Goal: Find specific page/section

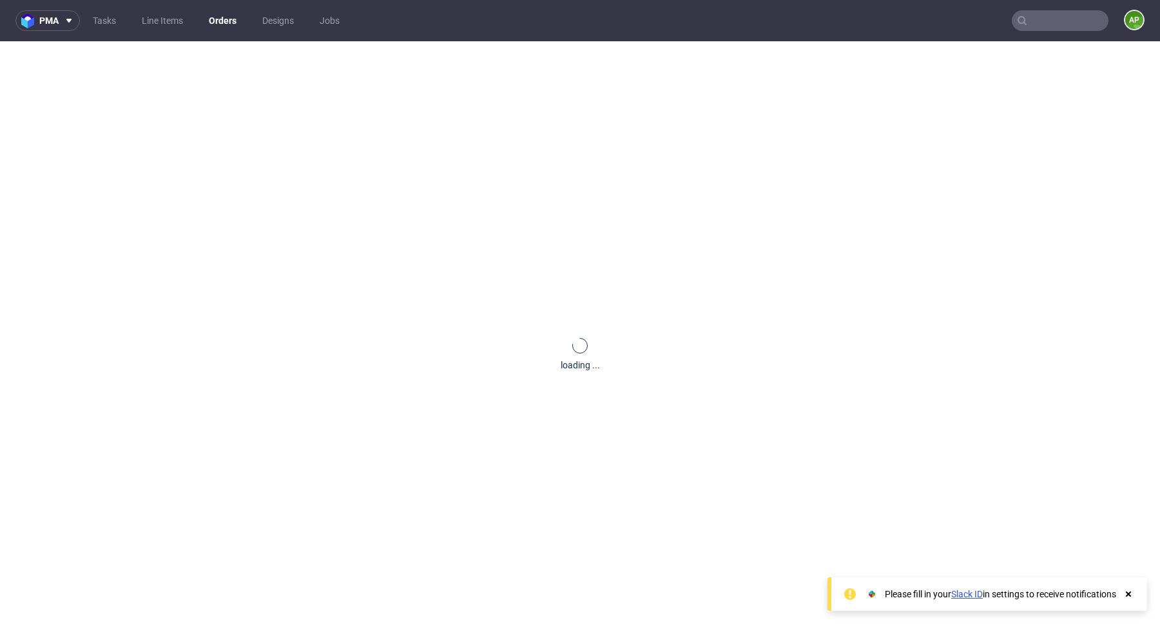
click at [208, 24] on link "Orders" at bounding box center [222, 20] width 43 height 21
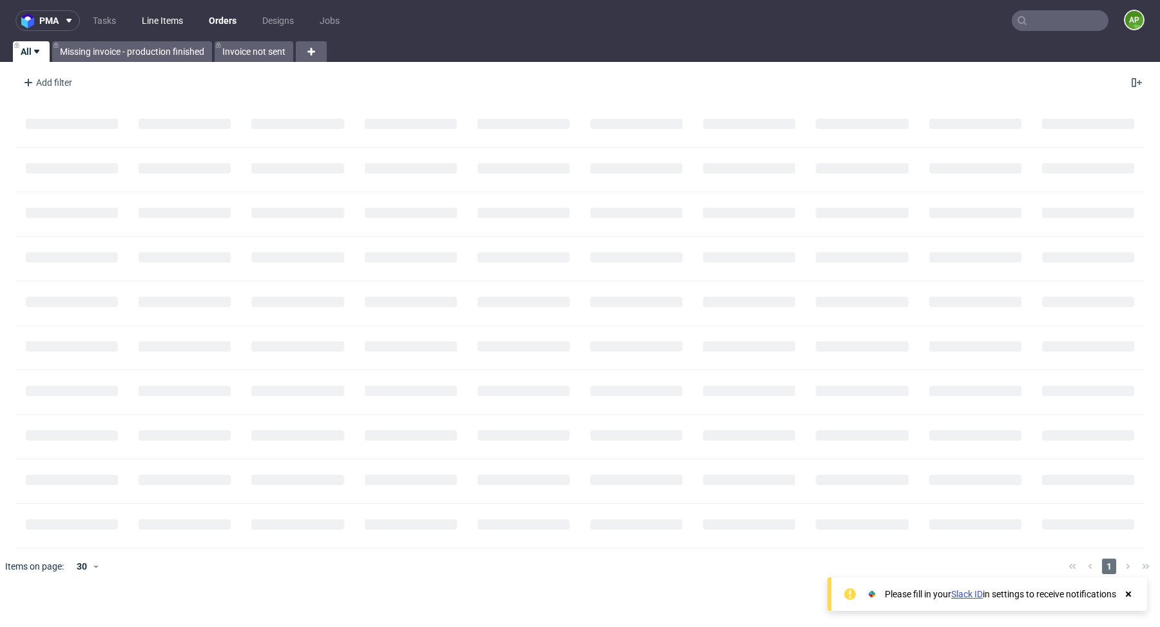
click at [154, 19] on link "Line Items" at bounding box center [162, 20] width 57 height 21
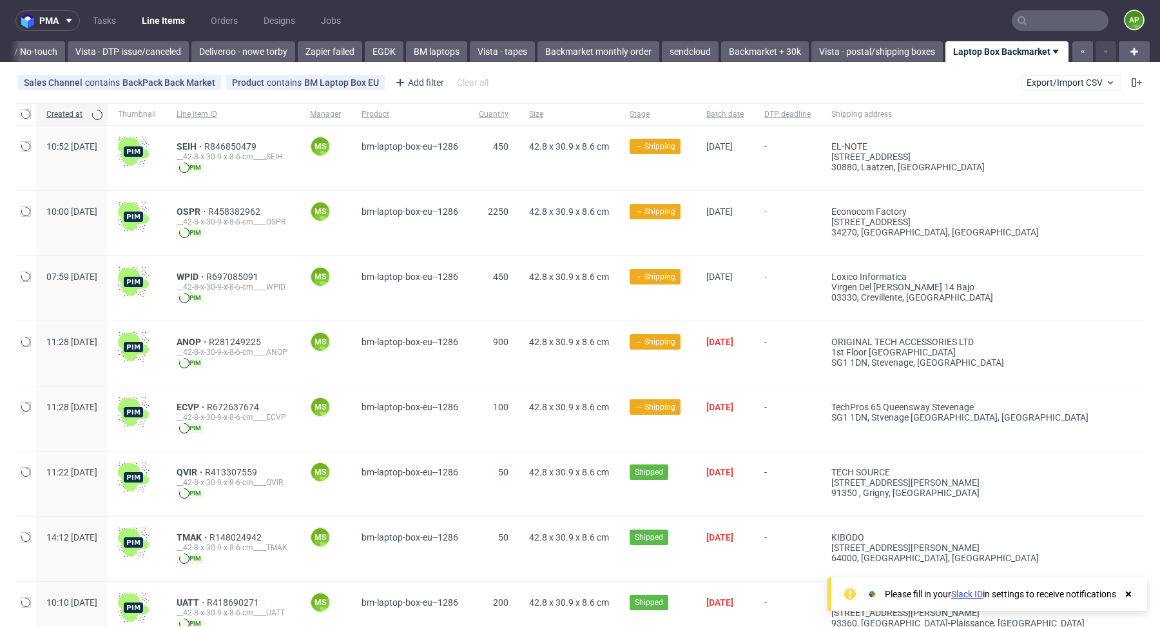
scroll to position [0, 968]
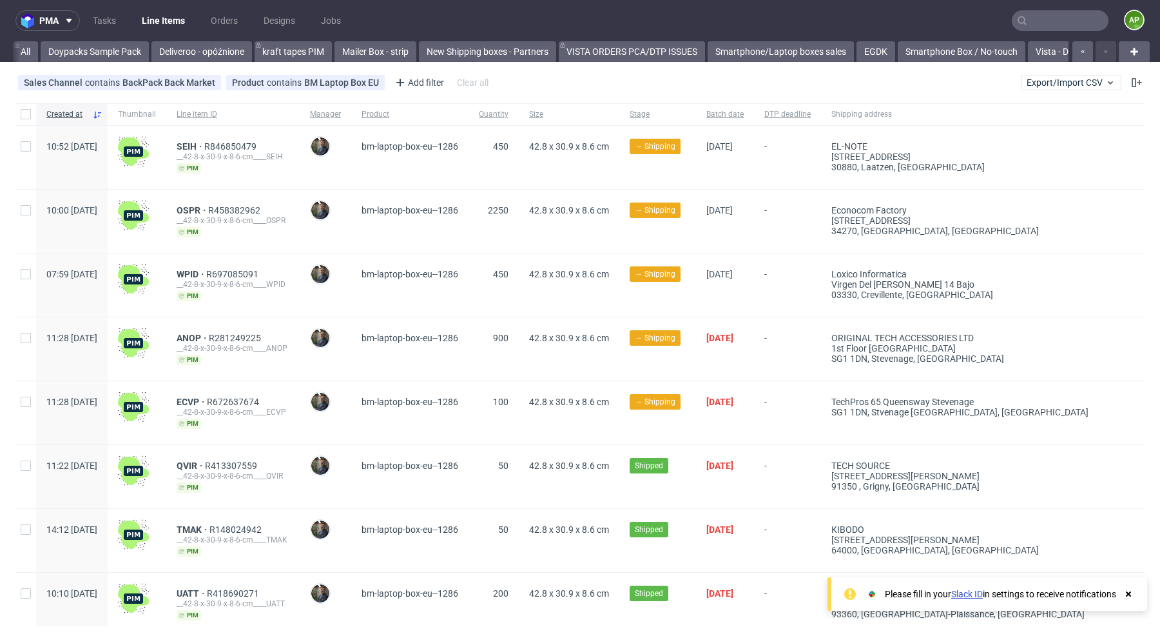
scroll to position [0, 981]
